Goal: Task Accomplishment & Management: Complete application form

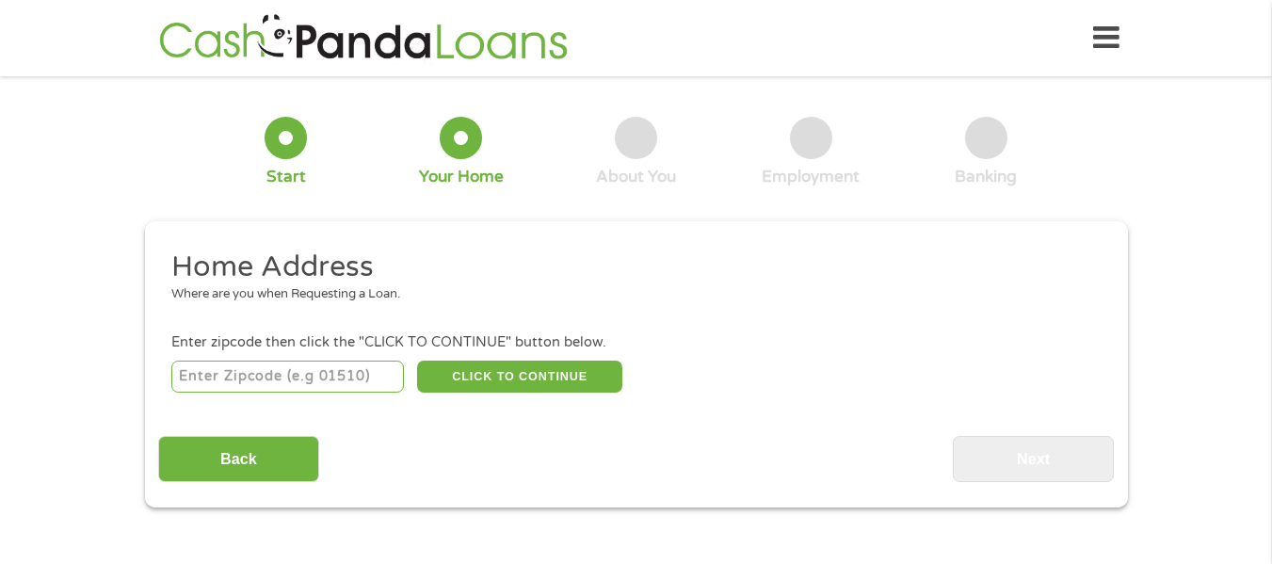
click at [262, 379] on input "number" at bounding box center [287, 377] width 233 height 32
type input "32746"
click at [501, 384] on button "CLICK TO CONTINUE" at bounding box center [519, 377] width 205 height 32
type input "32746"
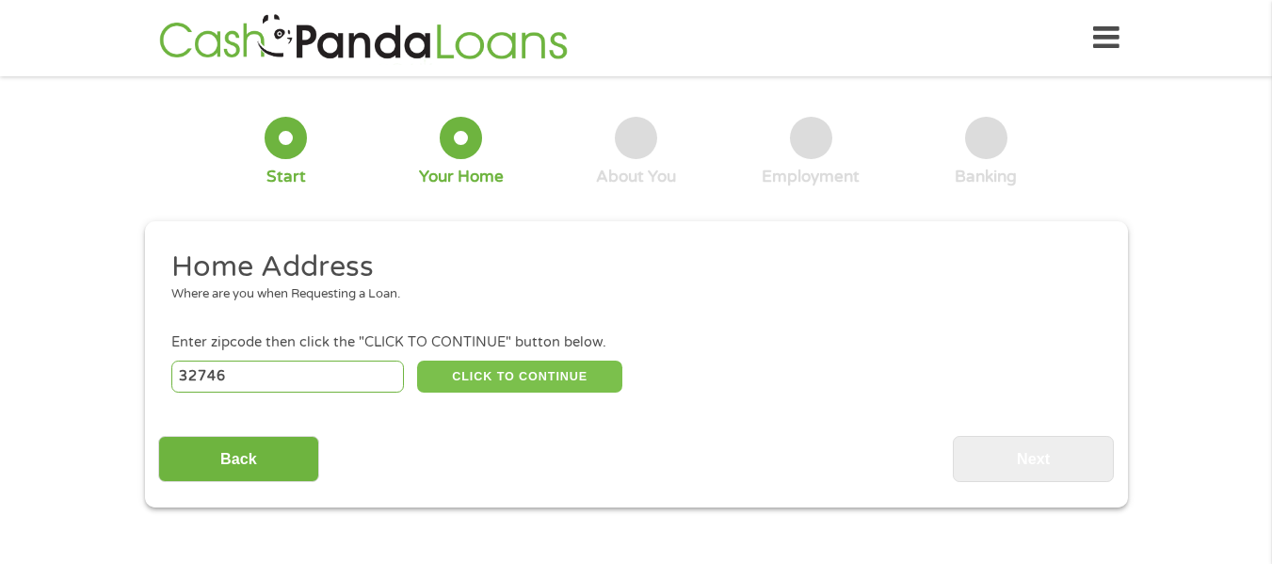
type input "[PERSON_NAME]"
select select "[US_STATE]"
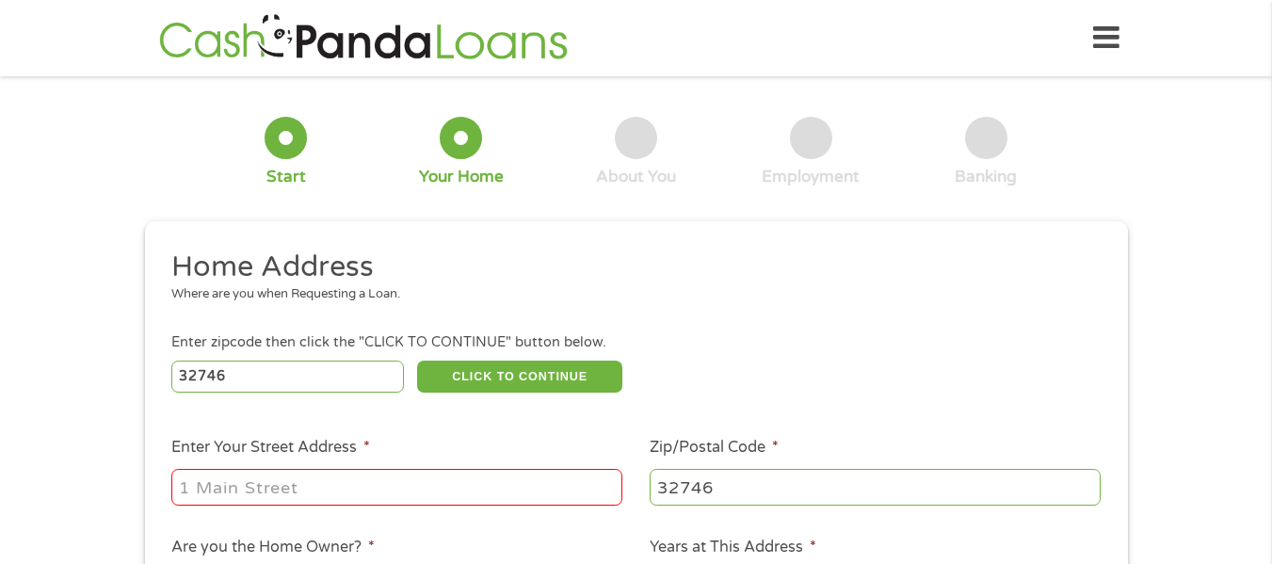
click at [343, 481] on input "Enter Your Street Address *" at bounding box center [396, 487] width 451 height 36
type input "[STREET_ADDRESS][PERSON_NAME]"
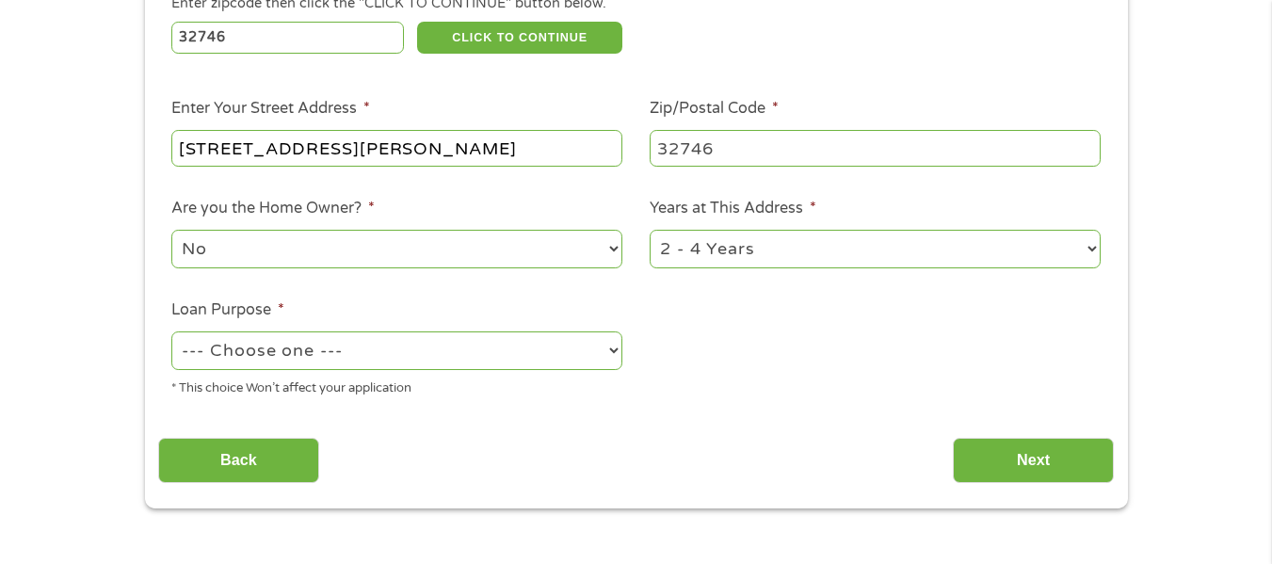
scroll to position [369, 0]
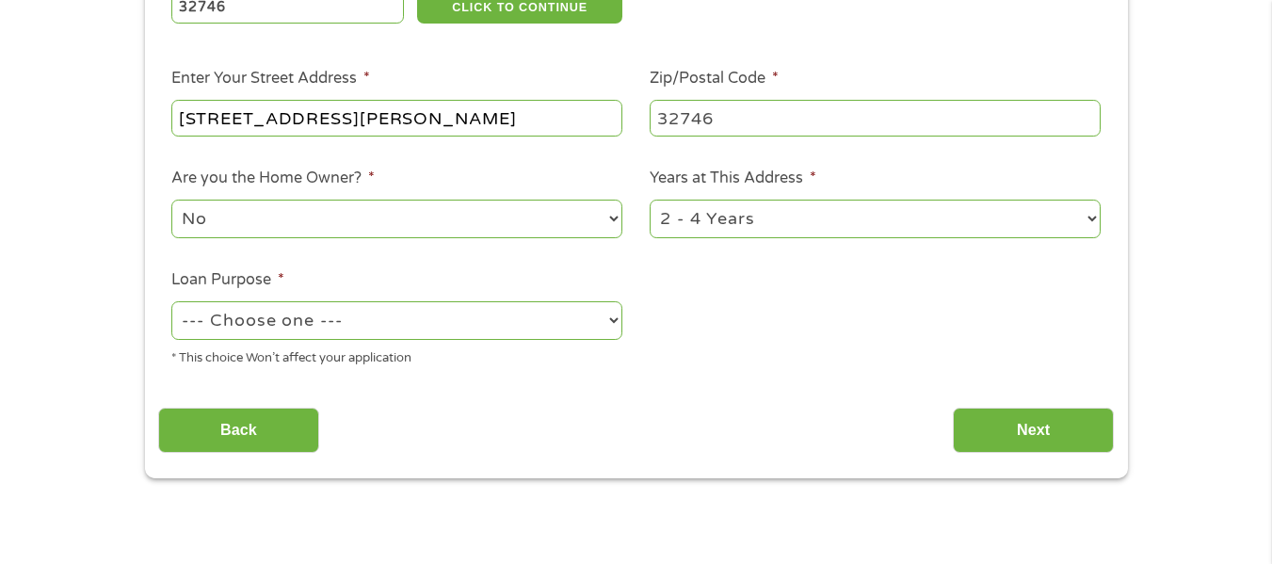
click at [352, 218] on select "No Yes" at bounding box center [396, 219] width 451 height 39
select select "yes"
click at [171, 200] on select "No Yes" at bounding box center [396, 219] width 451 height 39
click at [719, 219] on select "1 Year or less 1 - 2 Years 2 - 4 Years Over 4 Years" at bounding box center [875, 219] width 451 height 39
select select "60months"
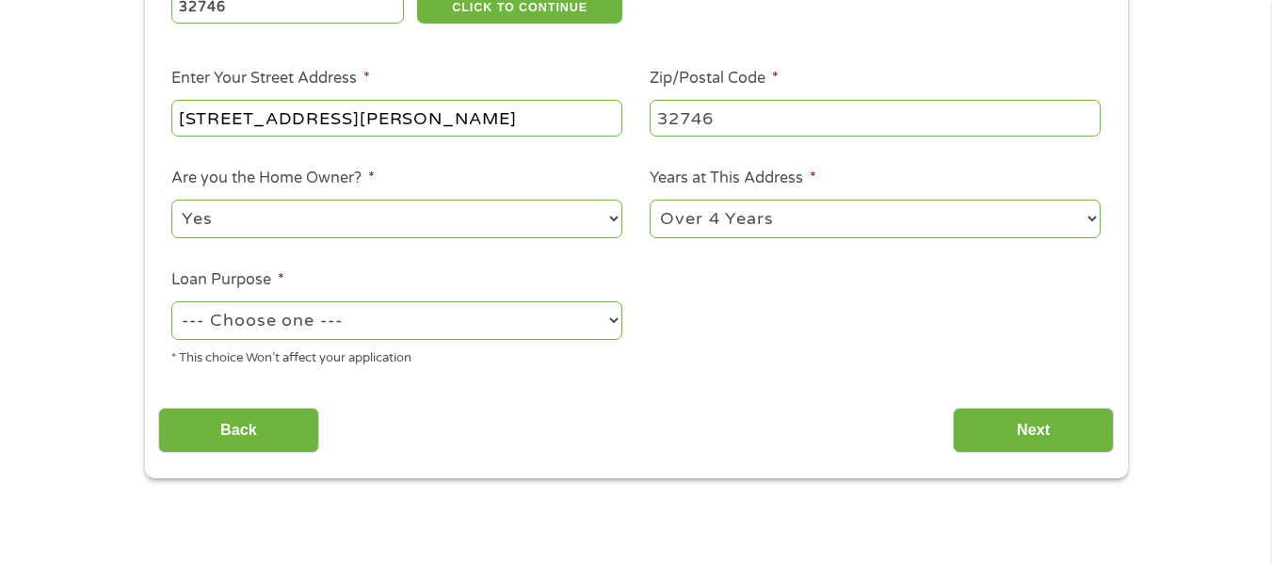
click at [650, 200] on select "1 Year or less 1 - 2 Years 2 - 4 Years Over 4 Years" at bounding box center [875, 219] width 451 height 39
click at [425, 302] on select "--- Choose one --- Pay Bills Debt Consolidation Home Improvement Major Purchase…" at bounding box center [396, 320] width 451 height 39
select select "paybills"
click at [171, 301] on select "--- Choose one --- Pay Bills Debt Consolidation Home Improvement Major Purchase…" at bounding box center [396, 320] width 451 height 39
click at [1068, 423] on input "Next" at bounding box center [1033, 431] width 161 height 46
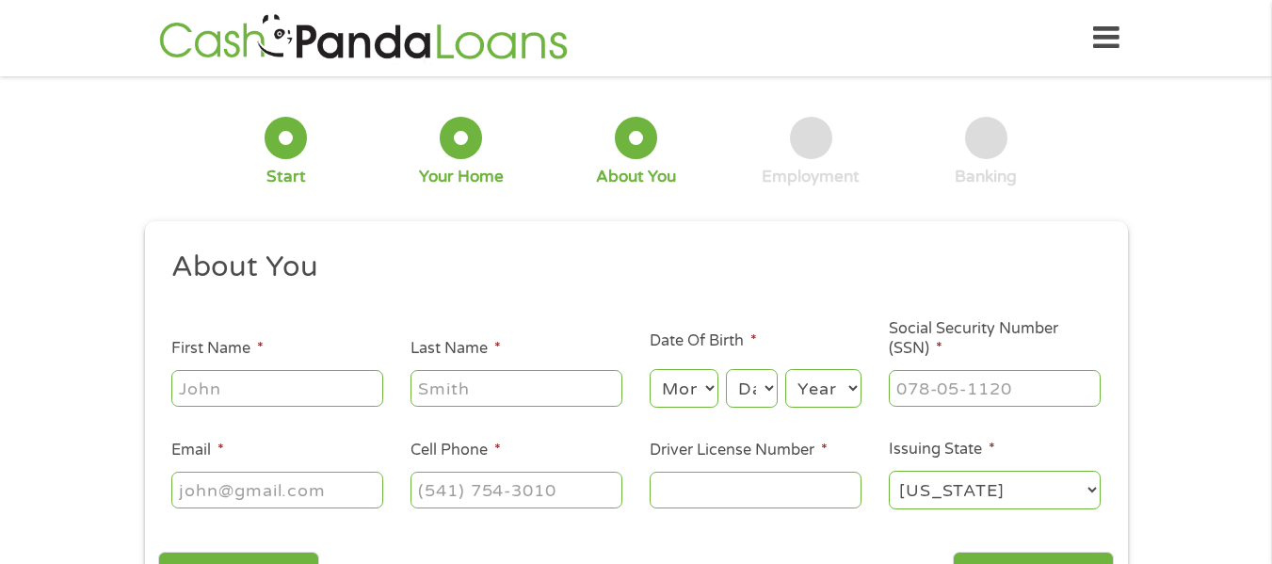
scroll to position [8, 8]
click at [230, 400] on input "First Name *" at bounding box center [277, 388] width 212 height 36
type input "[PERSON_NAME]"
type input "Lasco"
type input "[EMAIL_ADDRESS][DOMAIN_NAME]"
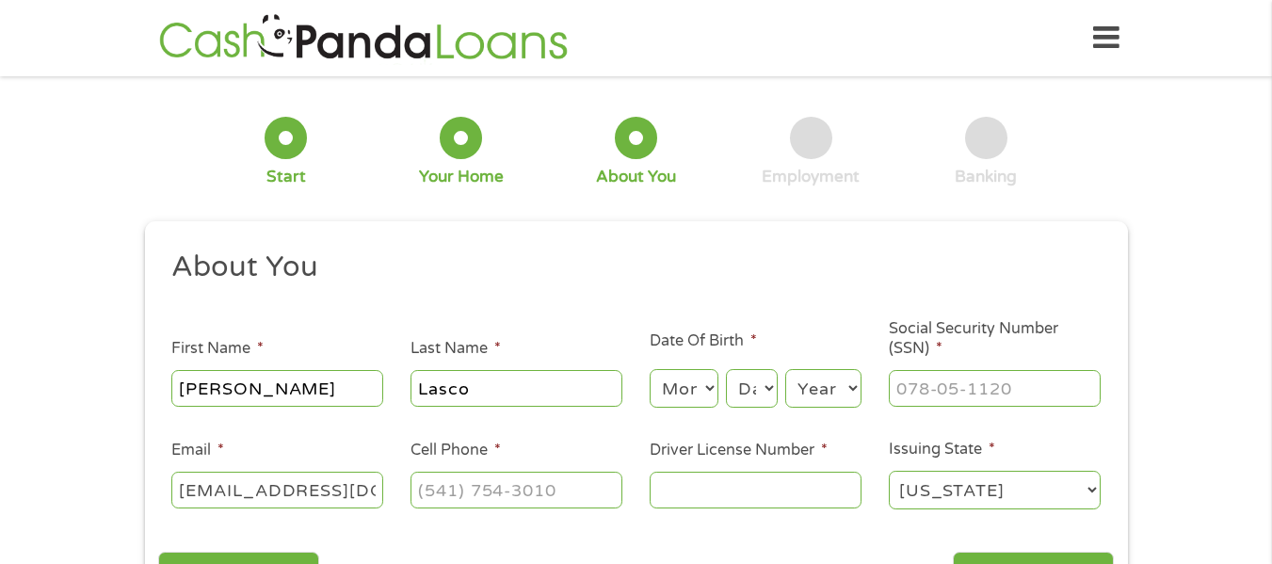
type input "[PHONE_NUMBER]"
click at [696, 387] on select "Month 1 2 3 4 5 6 7 8 9 10 11 12" at bounding box center [684, 388] width 69 height 39
select select "4"
click at [650, 369] on select "Month 1 2 3 4 5 6 7 8 9 10 11 12" at bounding box center [684, 388] width 69 height 39
click at [769, 399] on select "Day 1 2 3 4 5 6 7 8 9 10 11 12 13 14 15 16 17 18 19 20 21 22 23 24 25 26 27 28 …" at bounding box center [751, 388] width 51 height 39
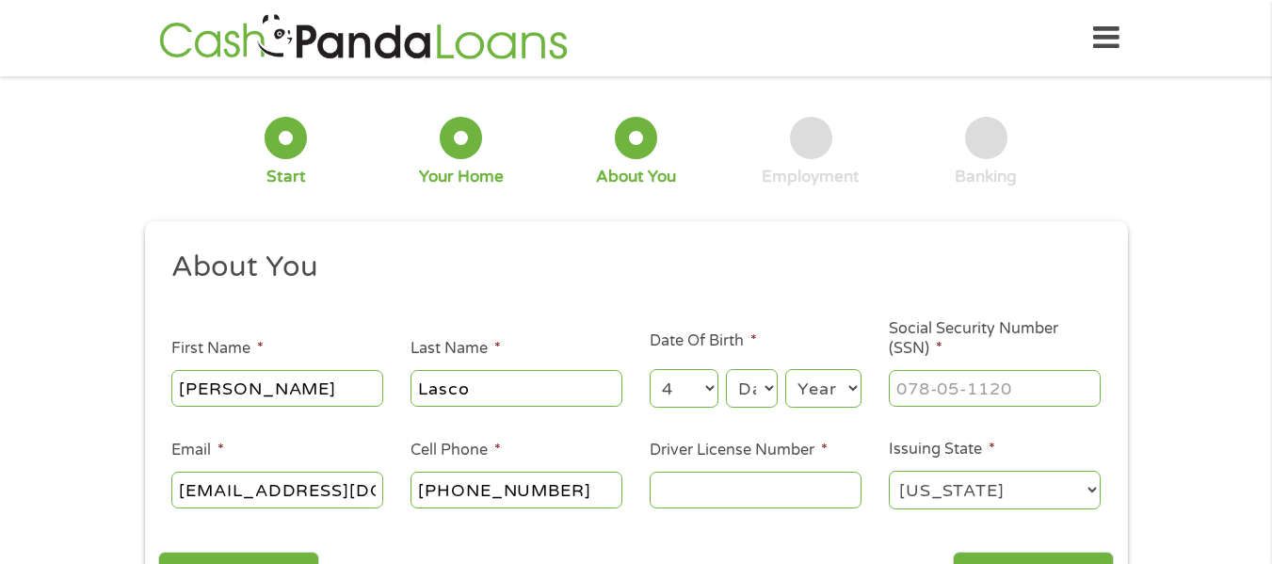
select select "21"
click at [726, 369] on select "Day 1 2 3 4 5 6 7 8 9 10 11 12 13 14 15 16 17 18 19 20 21 22 23 24 25 26 27 28 …" at bounding box center [751, 388] width 51 height 39
click at [832, 385] on select "Year [DATE] 2006 2005 2004 2003 2002 2001 2000 1999 1998 1997 1996 1995 1994 19…" at bounding box center [823, 388] width 76 height 39
select select "1976"
click at [785, 369] on select "Year [DATE] 2006 2005 2004 2003 2002 2001 2000 1999 1998 1997 1996 1995 1994 19…" at bounding box center [823, 388] width 76 height 39
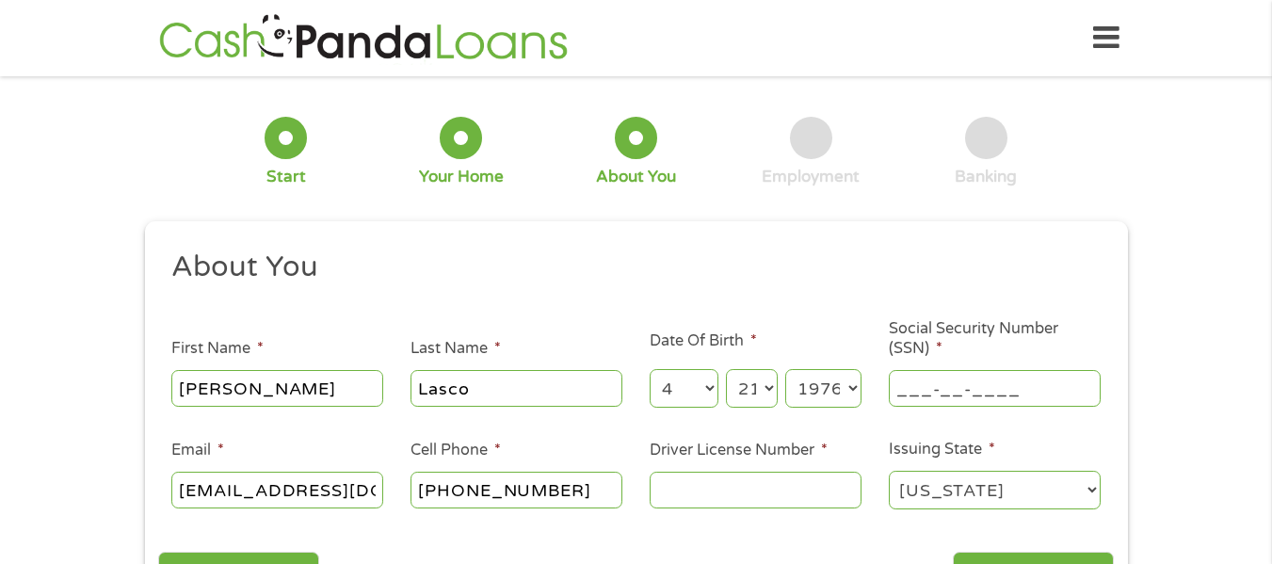
click at [908, 387] on input "___-__-____" at bounding box center [995, 388] width 212 height 36
type input "256-43-4726"
click at [680, 487] on input "Driver License Number *" at bounding box center [756, 490] width 212 height 36
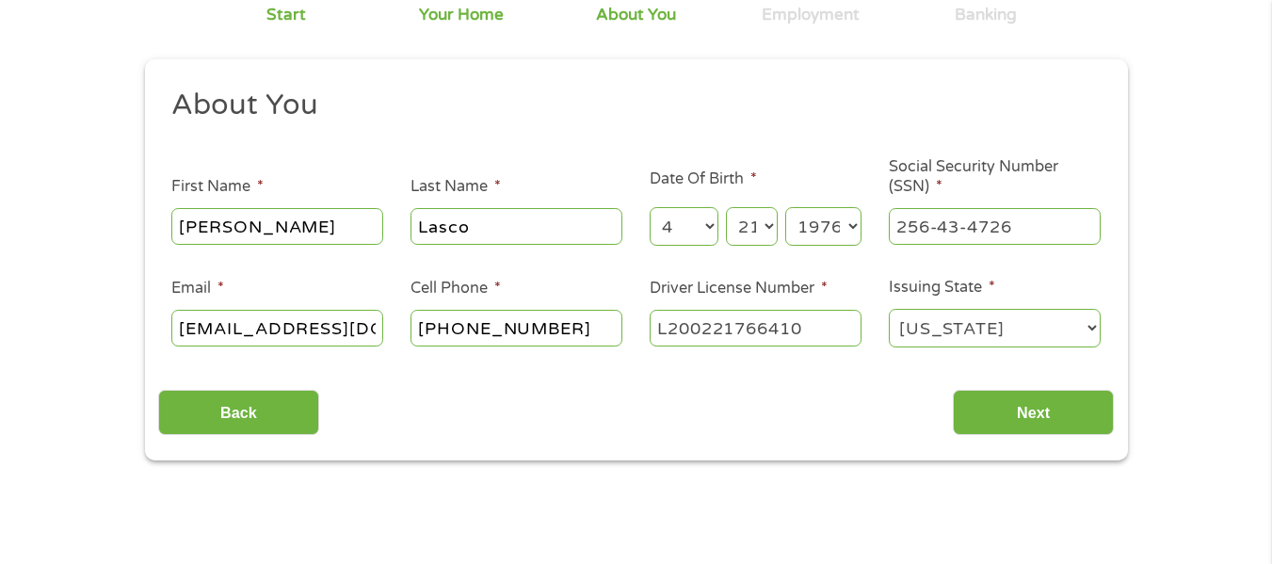
scroll to position [190, 0]
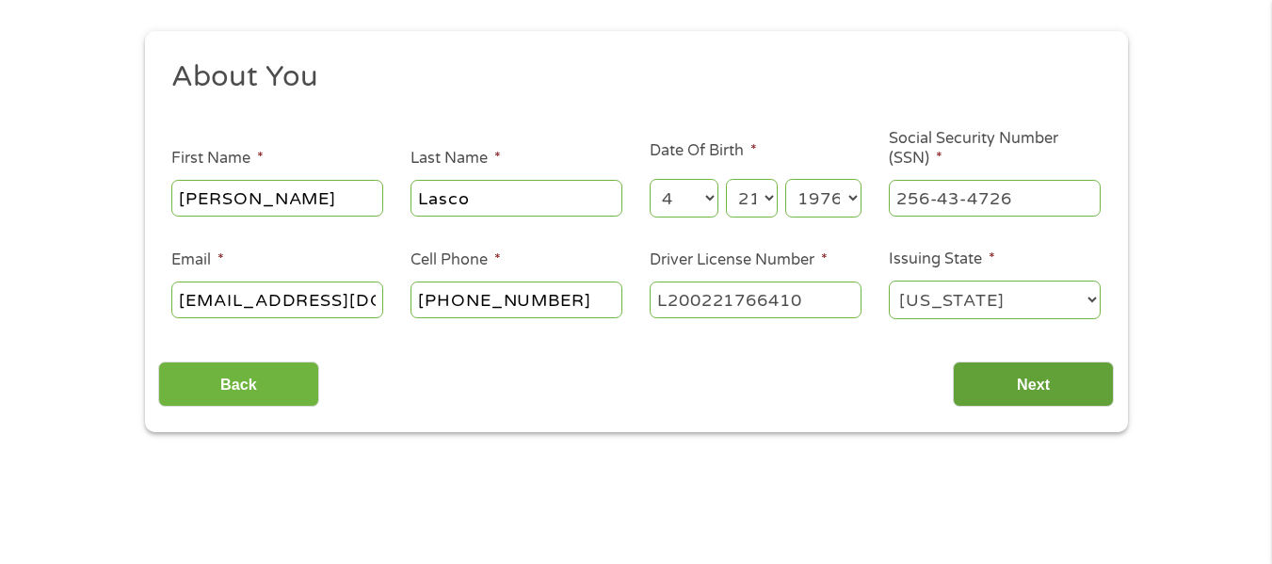
type input "L200221766410"
click at [1018, 387] on input "Next" at bounding box center [1033, 385] width 161 height 46
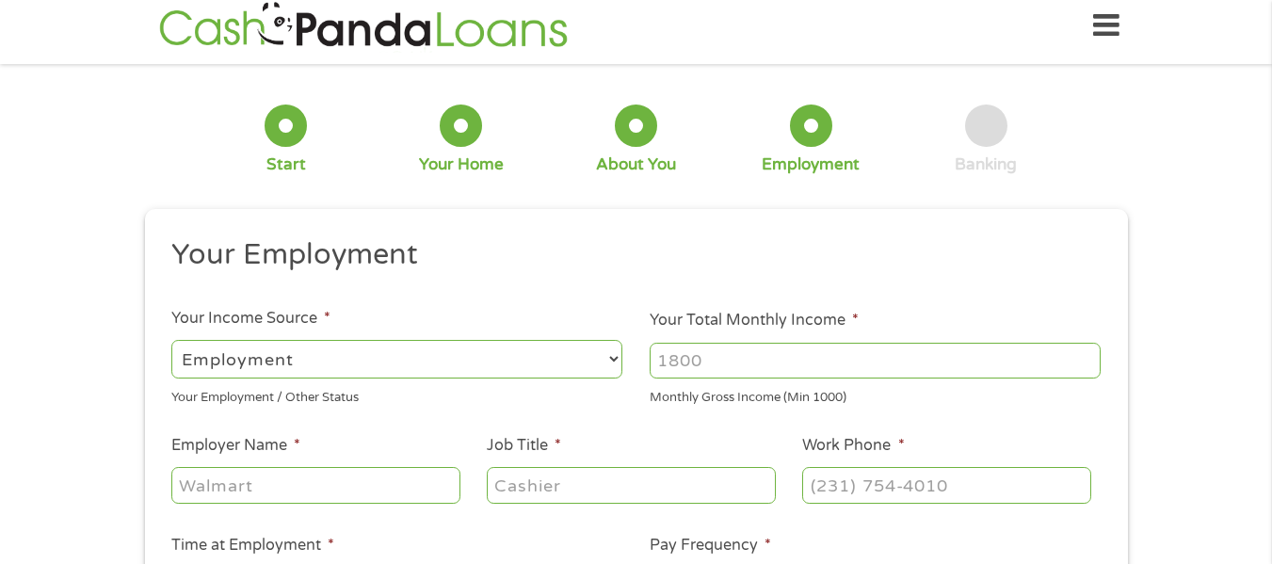
scroll to position [0, 0]
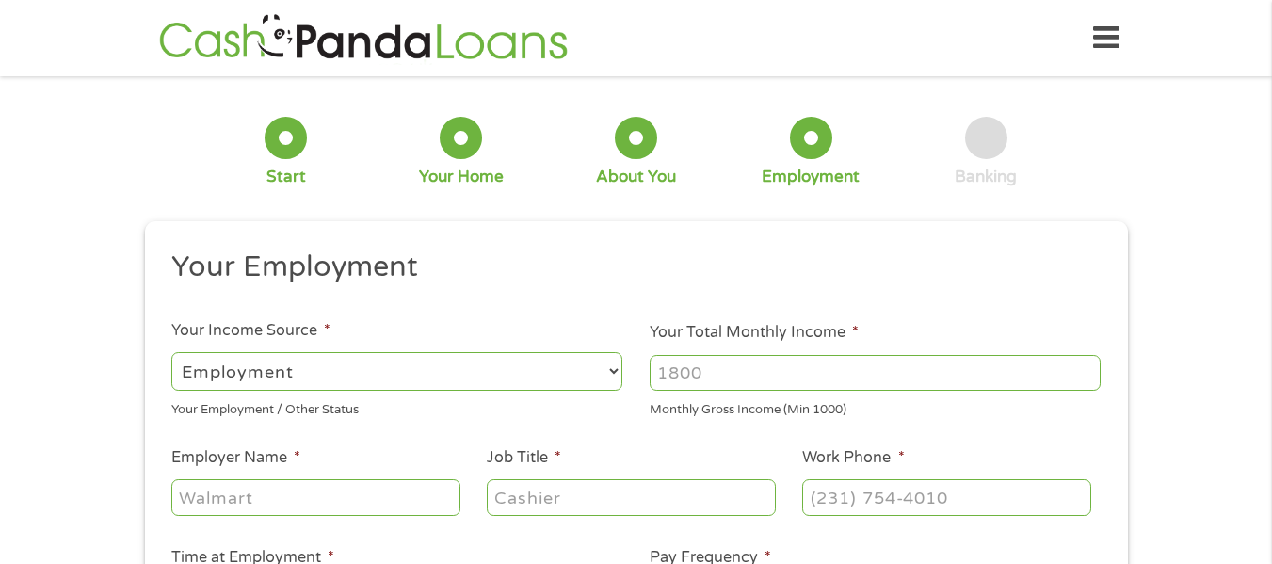
click at [712, 373] on input "Your Total Monthly Income *" at bounding box center [875, 373] width 451 height 36
click at [1083, 366] on input "1000" at bounding box center [875, 373] width 451 height 36
click at [1083, 366] on input "1001" at bounding box center [875, 373] width 451 height 36
drag, startPoint x: 749, startPoint y: 386, endPoint x: 583, endPoint y: 389, distance: 166.7
click at [583, 389] on ul "Your Employment Your Income Source * --- Choose one --- Employment [DEMOGRAPHIC…" at bounding box center [636, 493] width 956 height 488
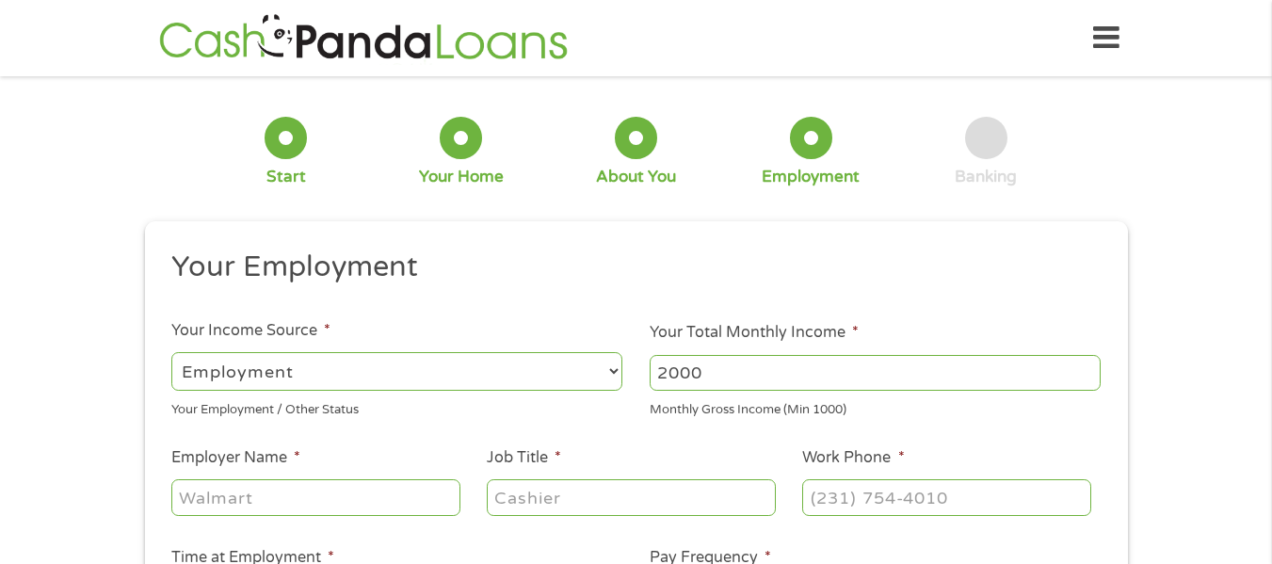
type input "2000"
click at [295, 493] on input "Employer Name *" at bounding box center [315, 497] width 288 height 36
type input "Trustco Bank"
click at [527, 502] on input "Job Title *" at bounding box center [631, 497] width 288 height 36
type input "Customer Service Coordinator"
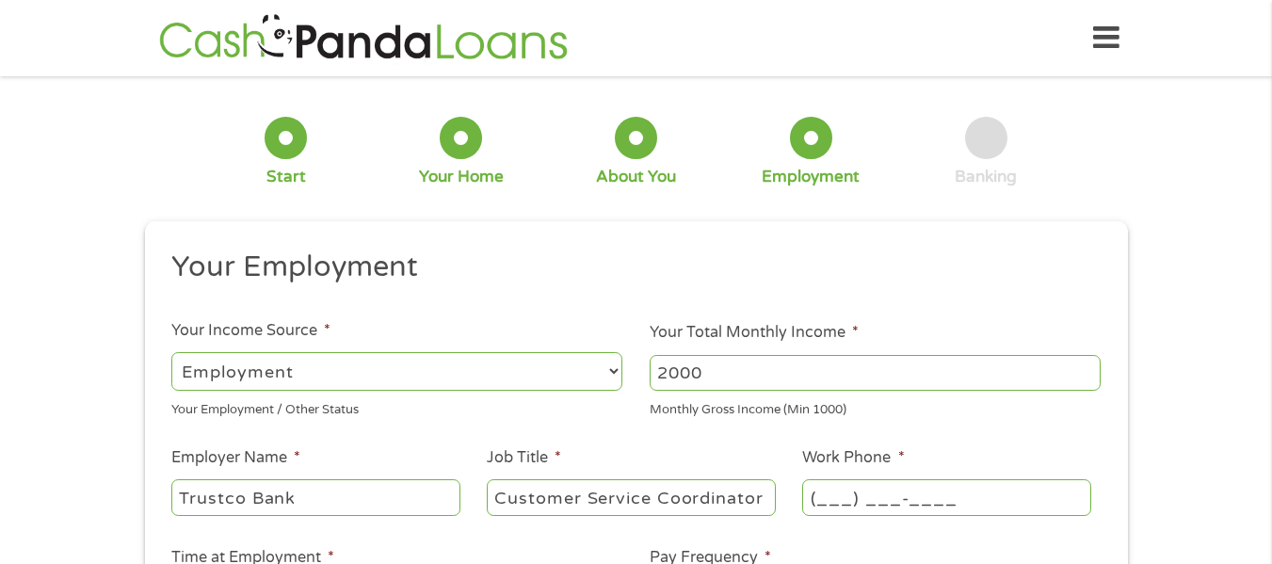
click at [840, 494] on input "(___) ___-____" at bounding box center [946, 497] width 288 height 36
type input "[PHONE_NUMBER]"
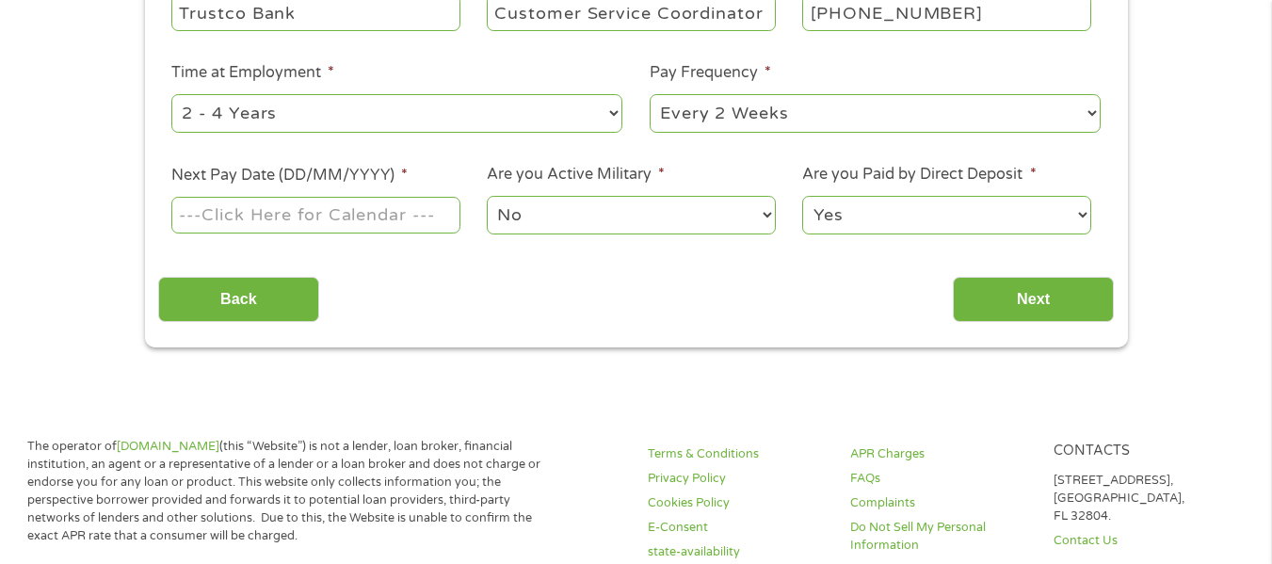
scroll to position [459, 0]
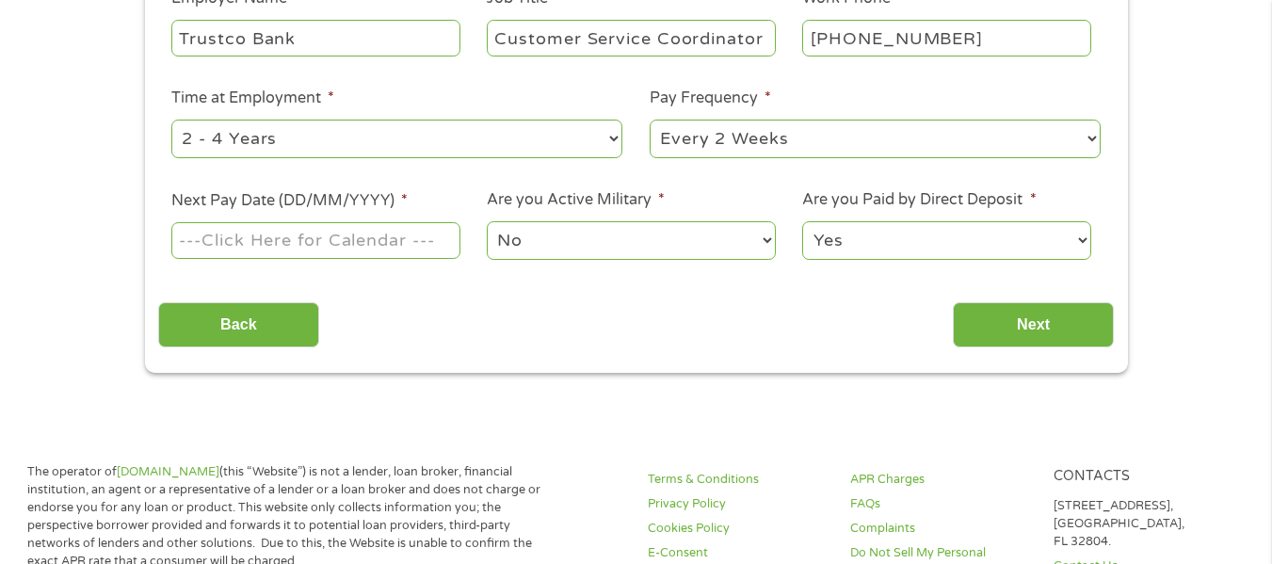
click at [603, 146] on select "--- Choose one --- 1 Year or less 1 - 2 Years 2 - 4 Years Over 4 Years" at bounding box center [396, 139] width 451 height 39
select select "24months"
click at [171, 120] on select "--- Choose one --- 1 Year or less 1 - 2 Years 2 - 4 Years Over 4 Years" at bounding box center [396, 139] width 451 height 39
click at [741, 146] on select "--- Choose one --- Every 2 Weeks Every Week Monthly Semi-Monthly" at bounding box center [875, 139] width 451 height 39
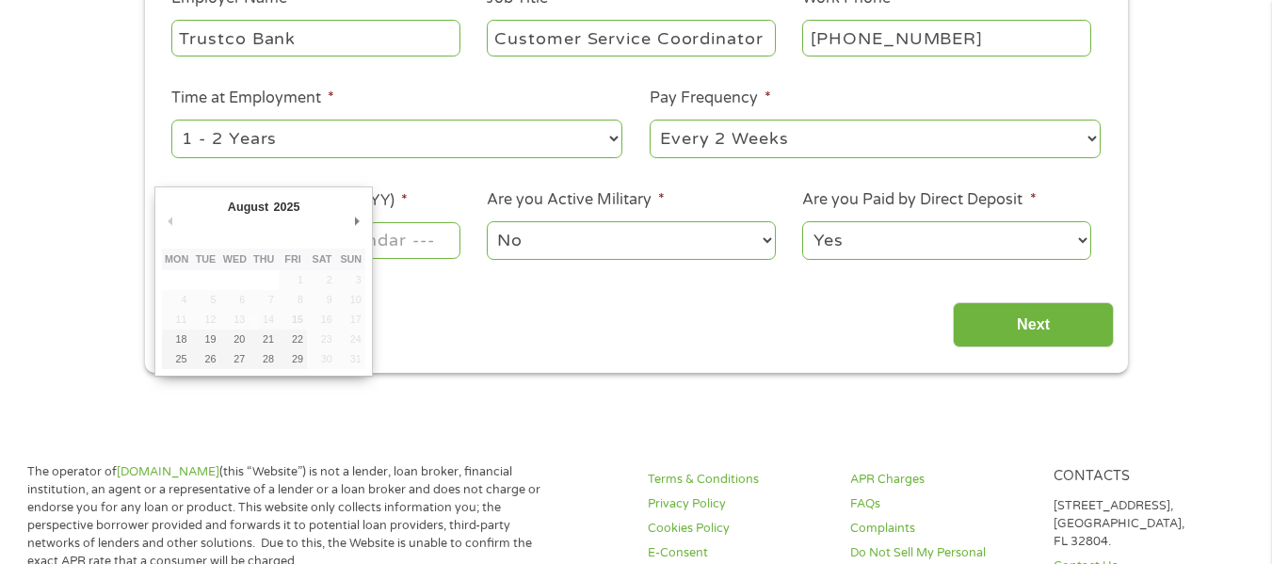
click at [374, 251] on input "Next Pay Date (DD/MM/YYYY) *" at bounding box center [315, 240] width 288 height 36
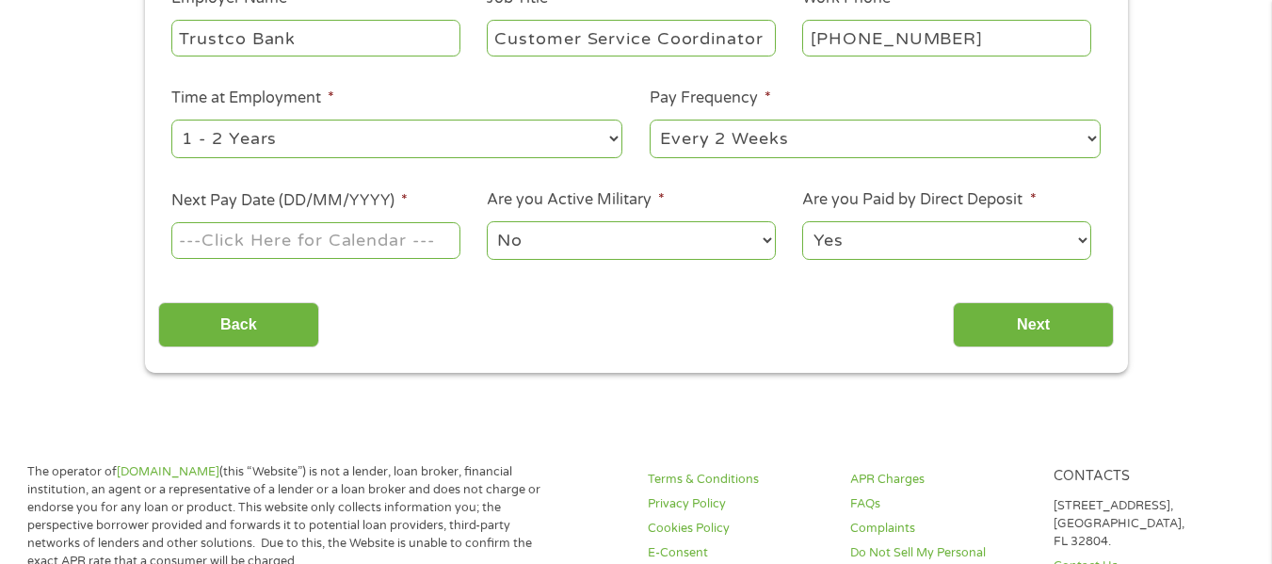
click at [401, 182] on ul "Your Employment Your Income Source * --- Choose one --- Employment [DEMOGRAPHIC…" at bounding box center [636, 33] width 956 height 488
click at [390, 244] on input "Next Pay Date (DD/MM/YYYY) *" at bounding box center [315, 240] width 288 height 36
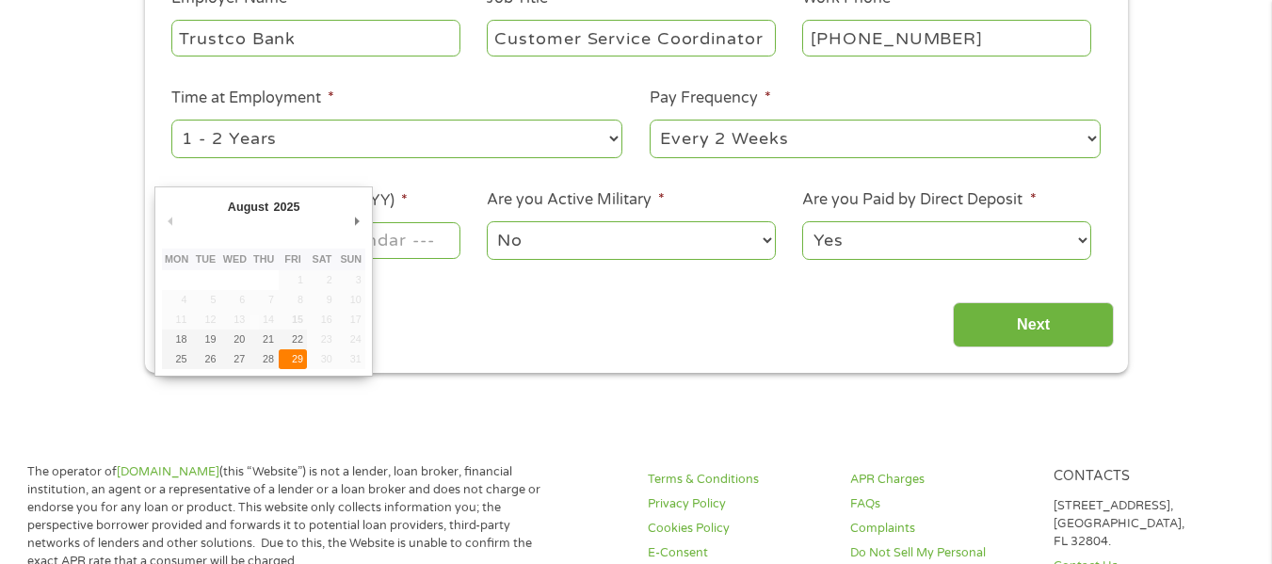
type input "[DATE]"
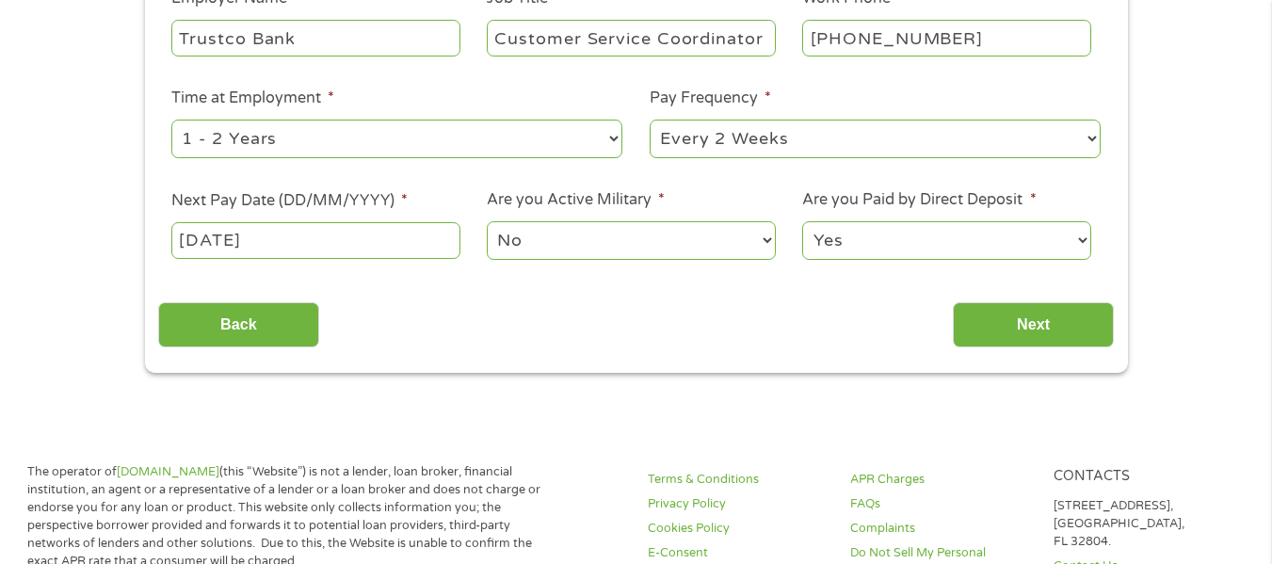
click at [529, 242] on select "No Yes" at bounding box center [631, 240] width 288 height 39
click at [1000, 328] on input "Next" at bounding box center [1033, 325] width 161 height 46
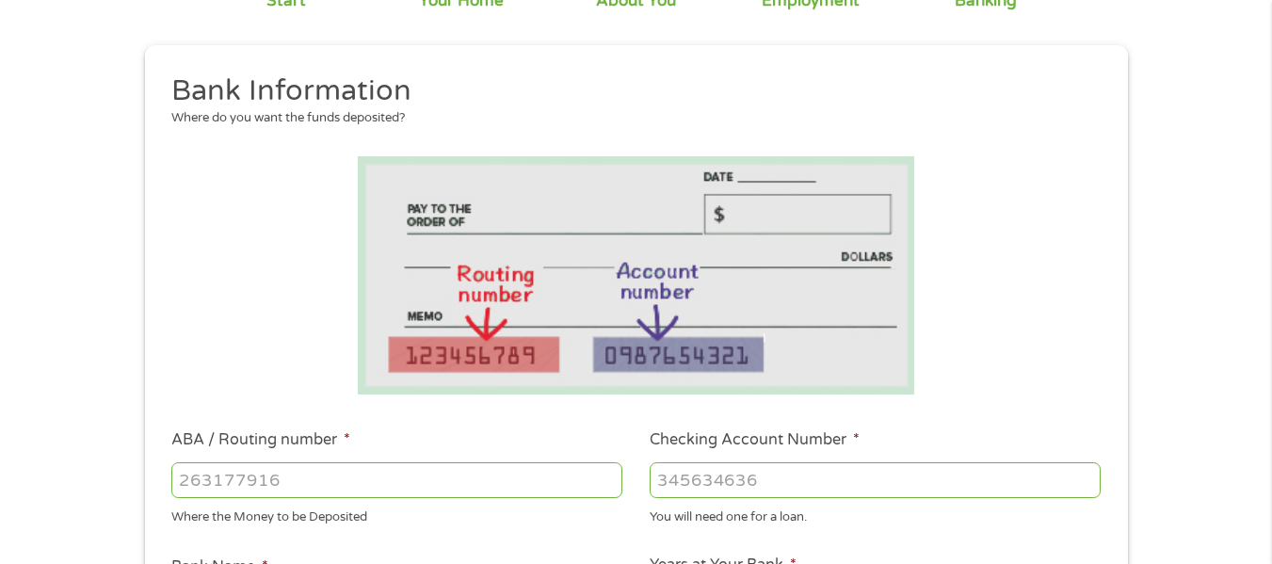
scroll to position [0, 0]
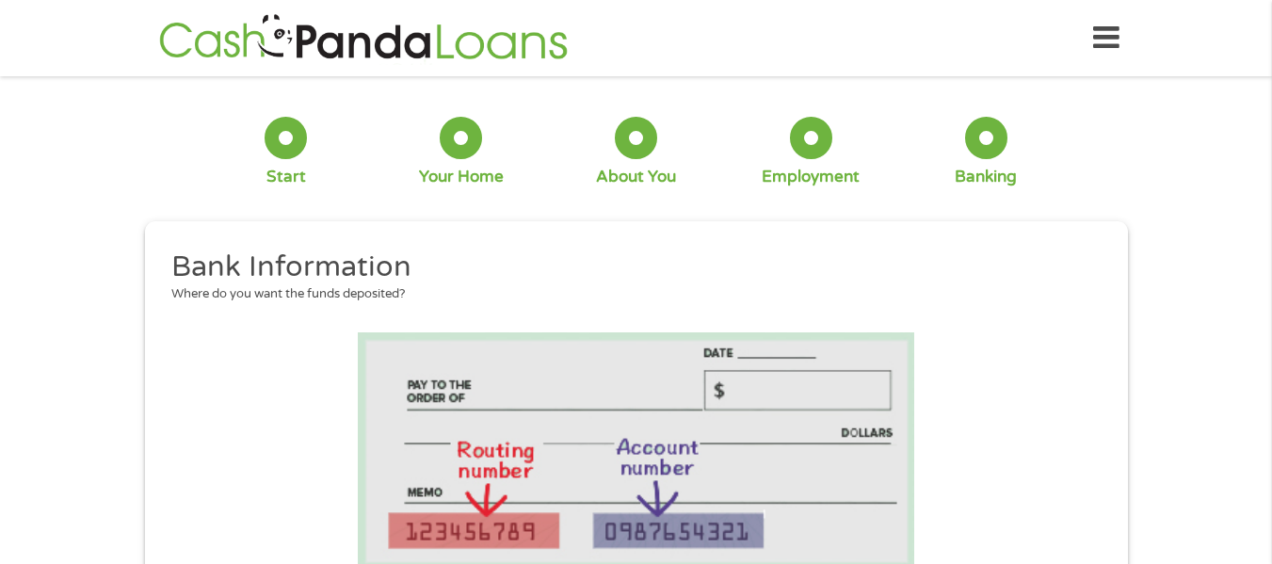
drag, startPoint x: 1269, startPoint y: 103, endPoint x: 1282, endPoint y: 202, distance: 100.7
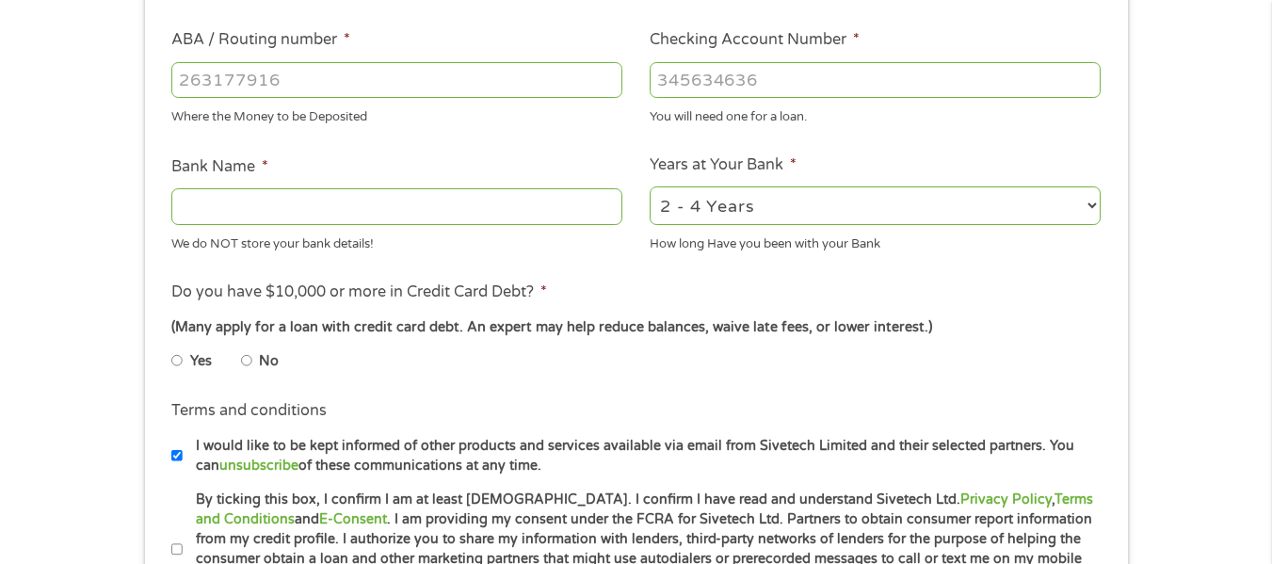
scroll to position [486, 0]
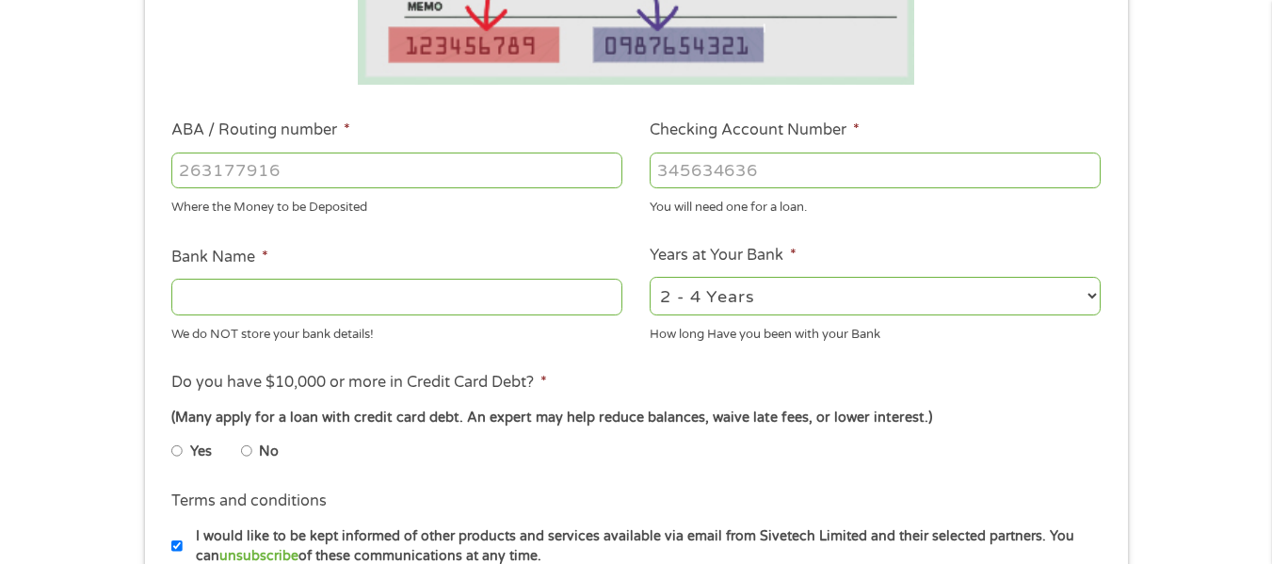
click at [219, 170] on input "ABA / Routing number *" at bounding box center [396, 171] width 451 height 36
type input "263192450"
click at [685, 183] on input "Checking Account Number *" at bounding box center [875, 171] width 451 height 36
type input "4460809874"
click at [303, 298] on input "Bank Name *" at bounding box center [396, 297] width 451 height 36
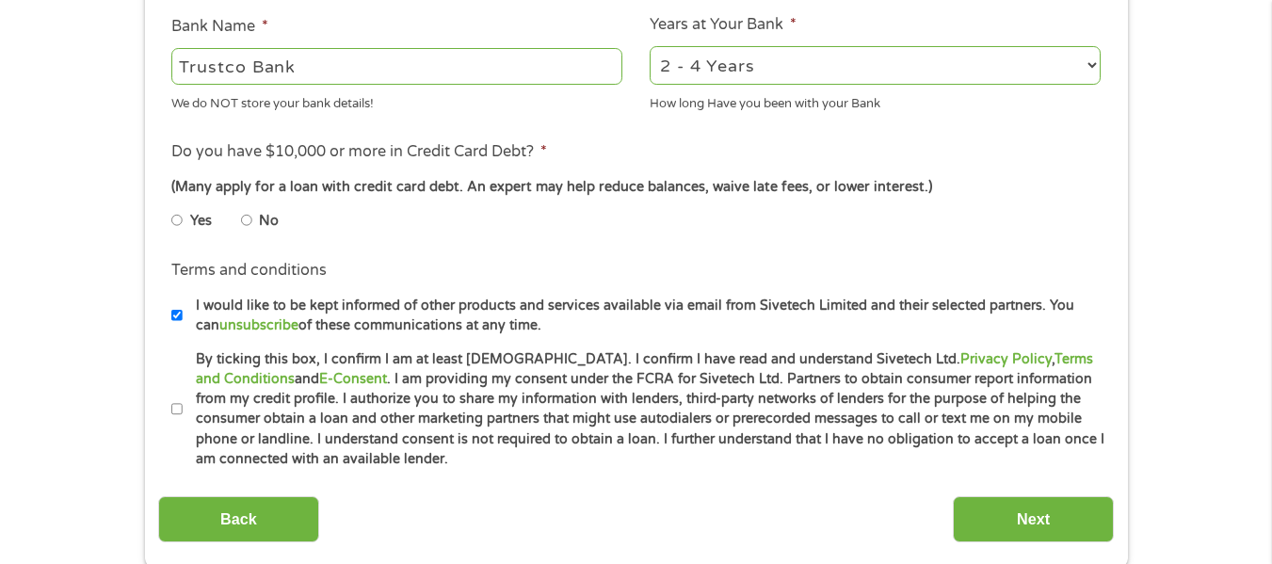
scroll to position [762, 0]
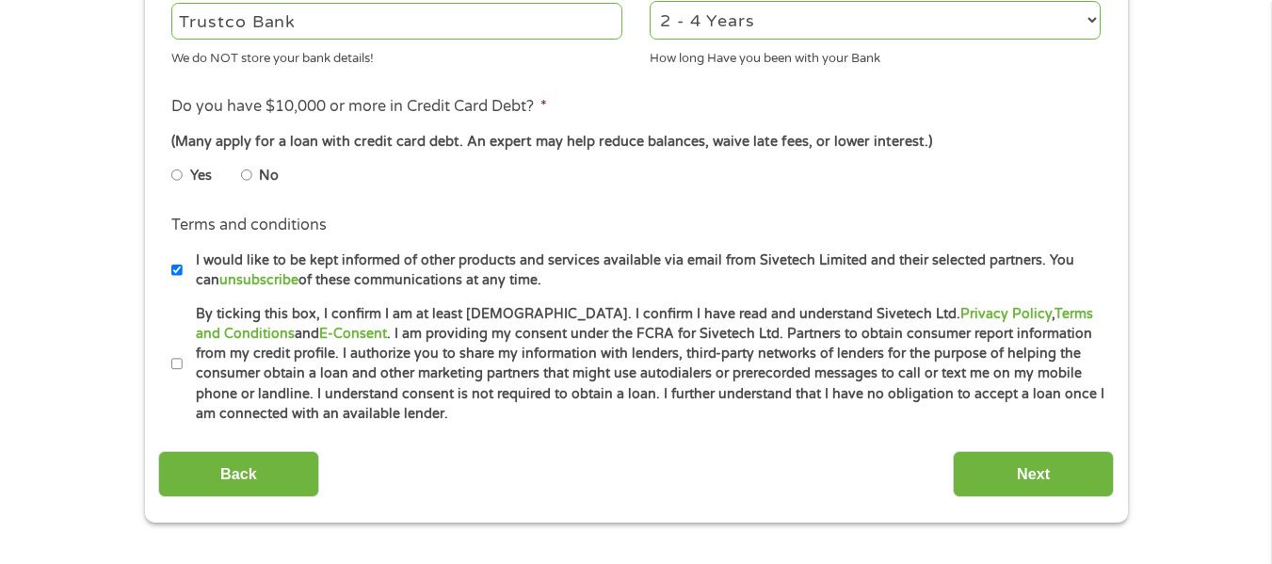
type input "Trustco Bank"
click at [246, 175] on input "No" at bounding box center [246, 175] width 11 height 30
radio input "true"
click at [177, 367] on input "By ticking this box, I confirm I am at least [DEMOGRAPHIC_DATA]. I confirm I ha…" at bounding box center [176, 364] width 11 height 30
checkbox input "true"
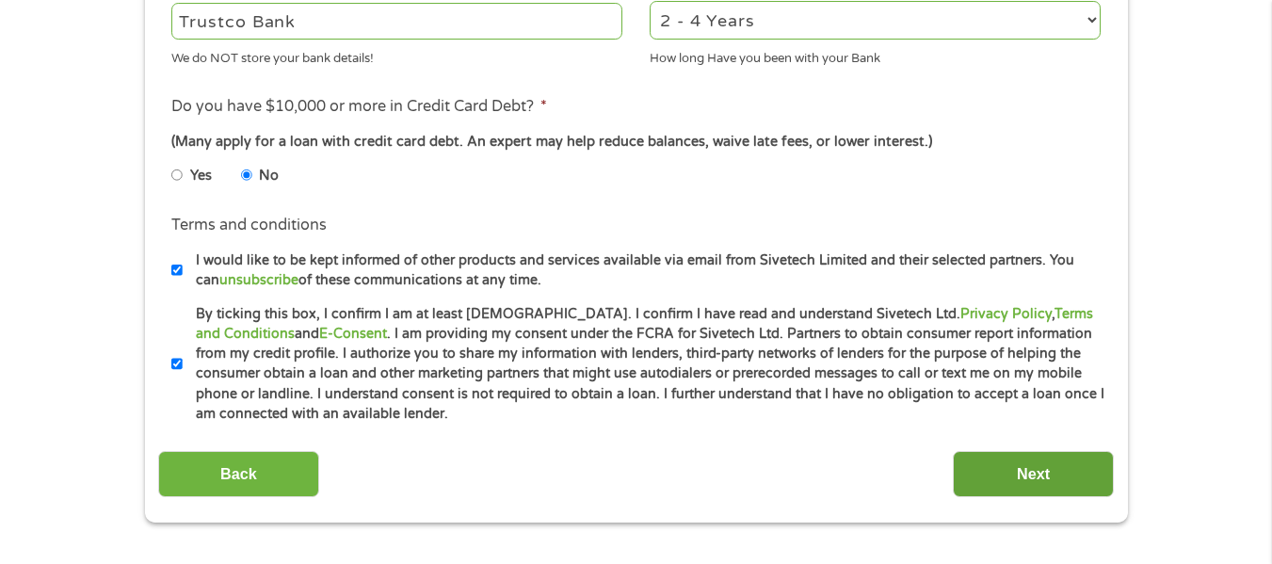
click at [1016, 492] on input "Next" at bounding box center [1033, 474] width 161 height 46
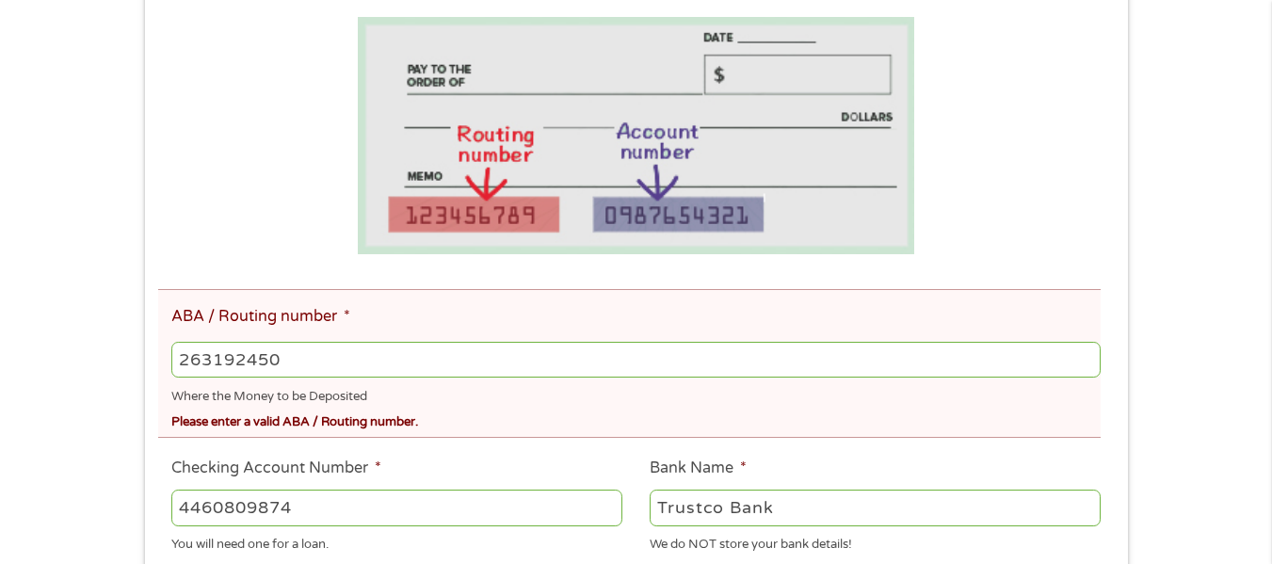
scroll to position [556, 0]
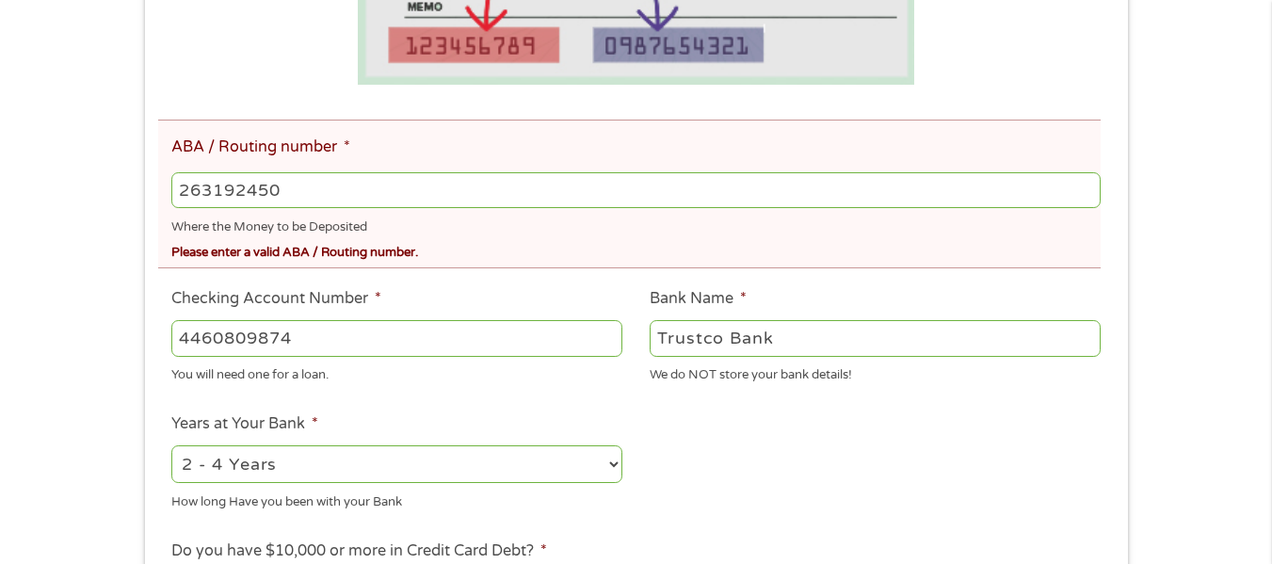
click at [189, 195] on input "263192450" at bounding box center [635, 190] width 928 height 36
type input "063192450"
type input "TRUSTCO BANK"
click at [296, 204] on input "063192450" at bounding box center [635, 190] width 928 height 36
click at [327, 344] on input "4460809874" at bounding box center [396, 338] width 451 height 36
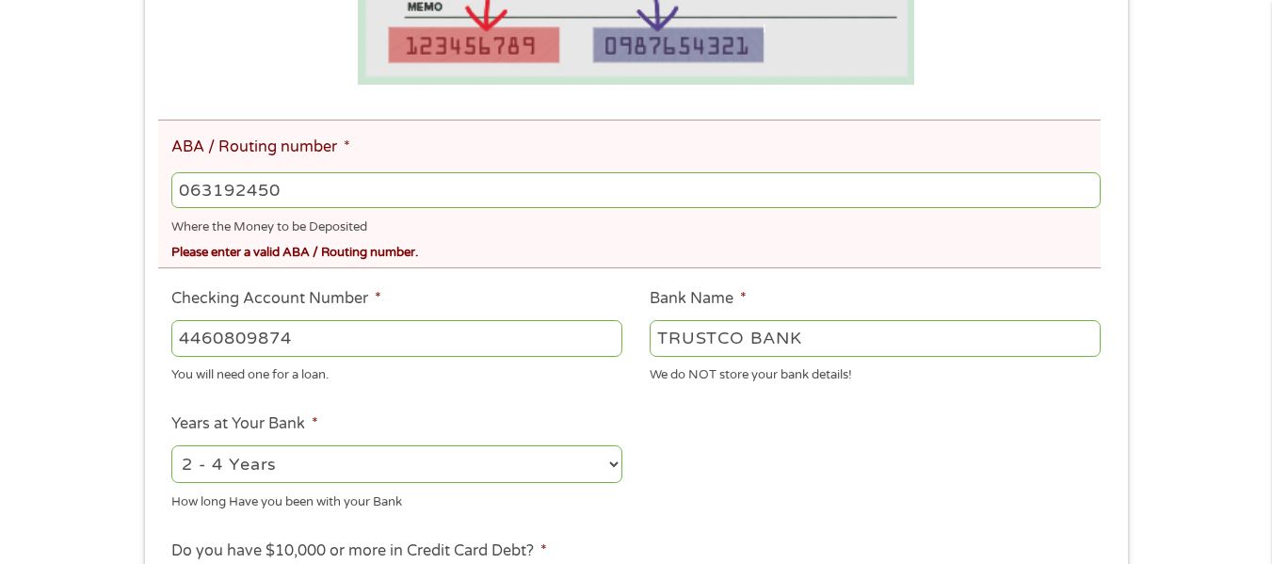
drag, startPoint x: 342, startPoint y: 201, endPoint x: 150, endPoint y: 199, distance: 192.1
click at [150, 199] on div "This field is hidden when viewing the form gclid EAIaIQobChMIhsH0v6mOjwMVLkZHAR…" at bounding box center [636, 351] width 983 height 1230
click at [291, 194] on input "063192450" at bounding box center [635, 190] width 928 height 36
type input "0"
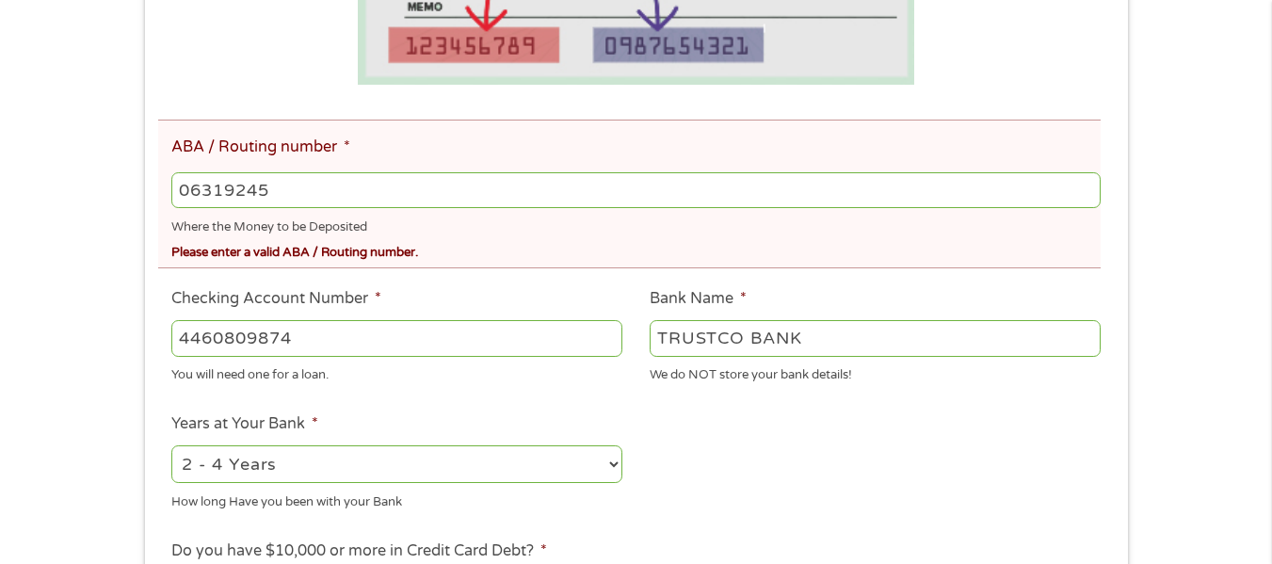
type input "063192450"
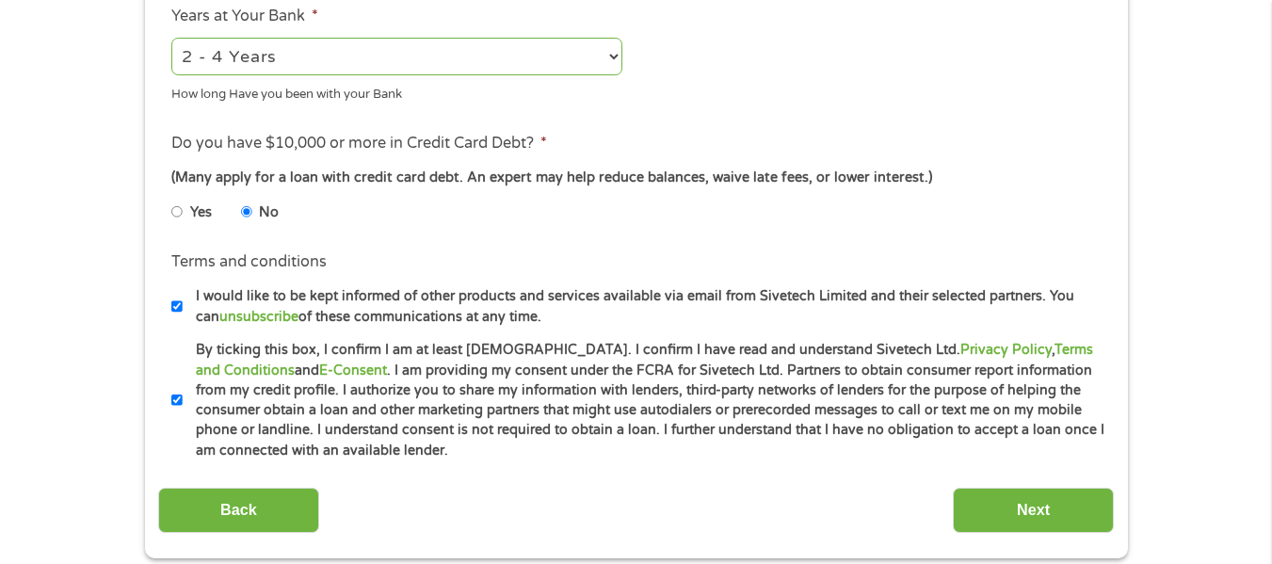
scroll to position [1110, 0]
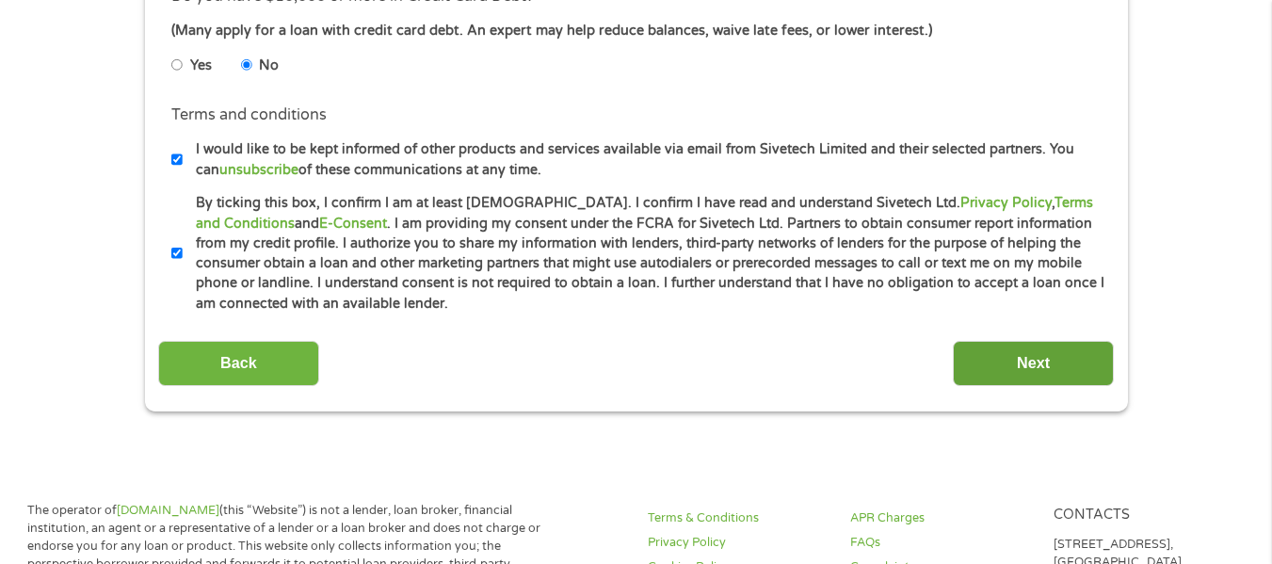
click at [1037, 363] on input "Next" at bounding box center [1033, 364] width 161 height 46
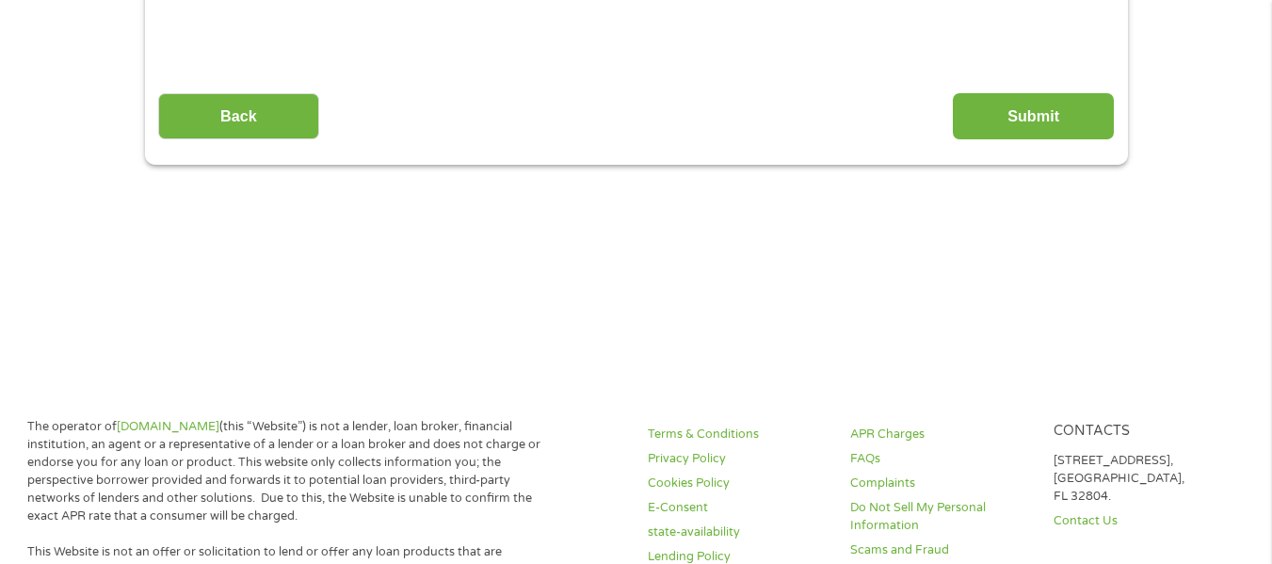
scroll to position [368, 0]
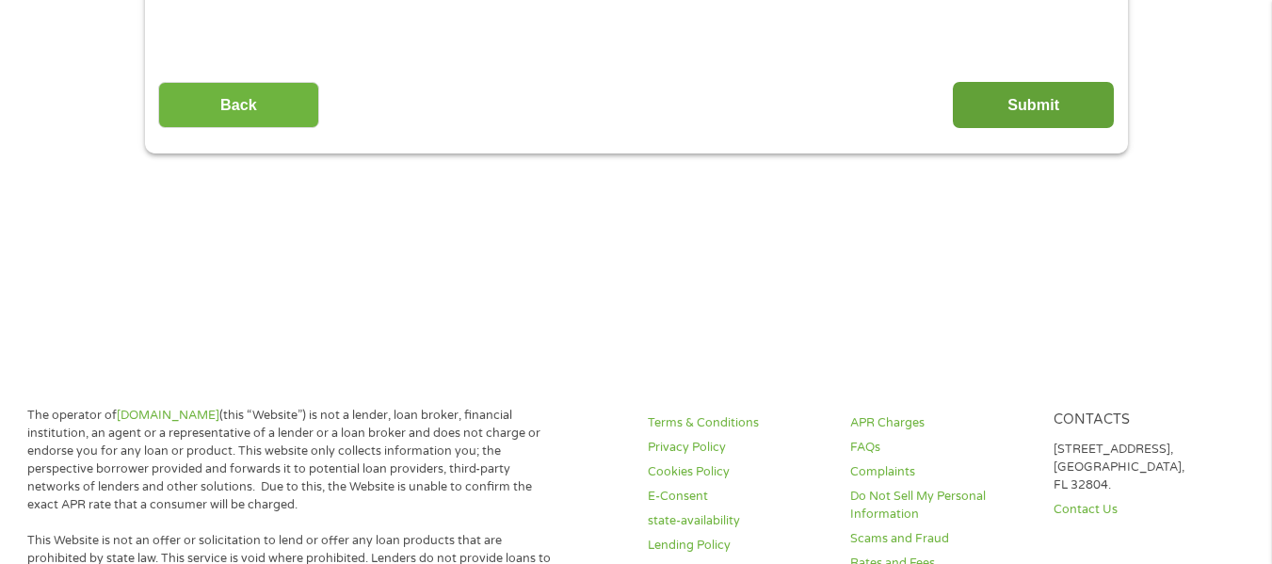
click at [1072, 103] on input "Submit" at bounding box center [1033, 105] width 161 height 46
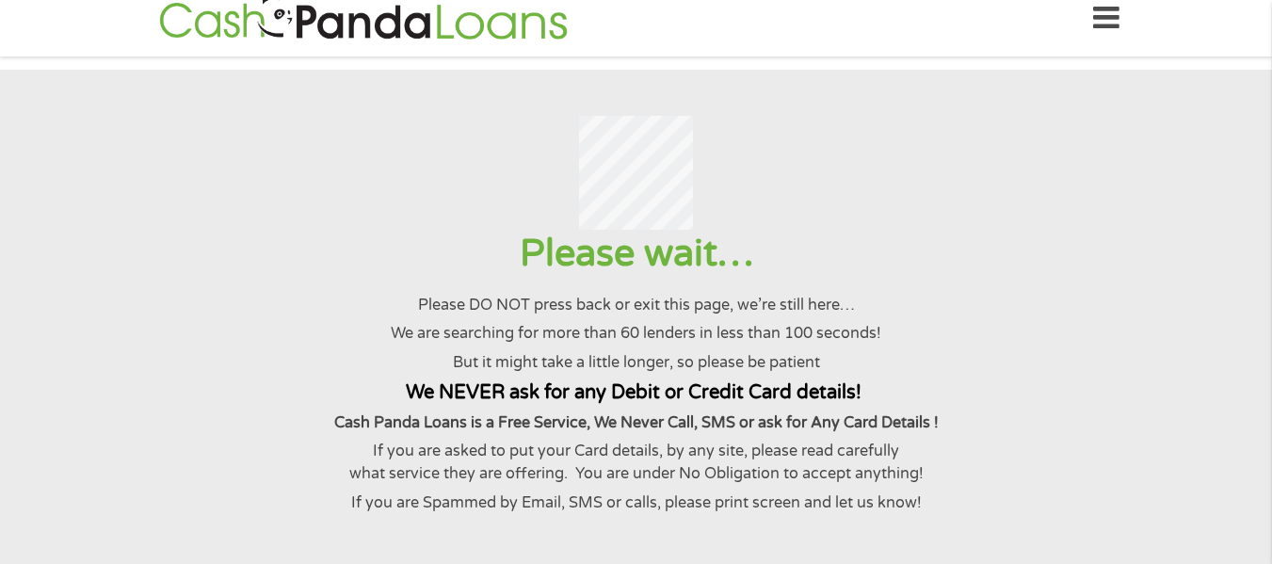
scroll to position [0, 0]
